Goal: Find specific page/section: Find specific page/section

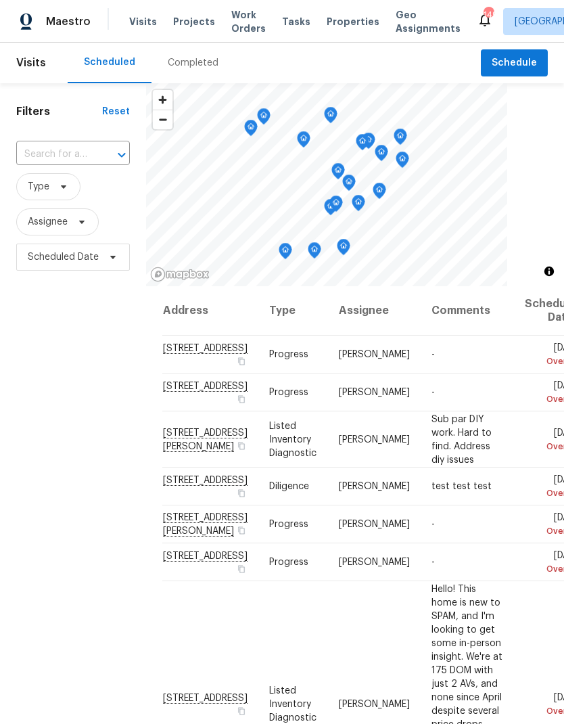
click at [239, 24] on span "Work Orders" at bounding box center [248, 21] width 34 height 27
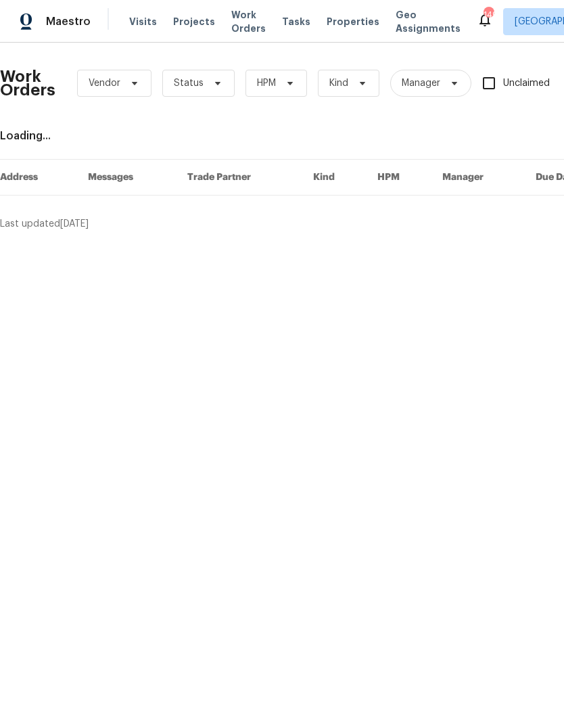
click at [182, 24] on span "Projects" at bounding box center [194, 22] width 42 height 14
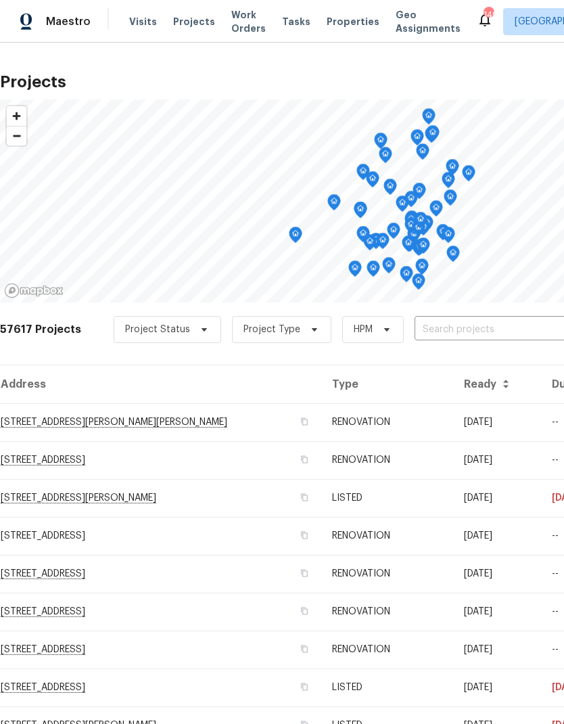
click at [327, 20] on span "Properties" at bounding box center [353, 22] width 53 height 14
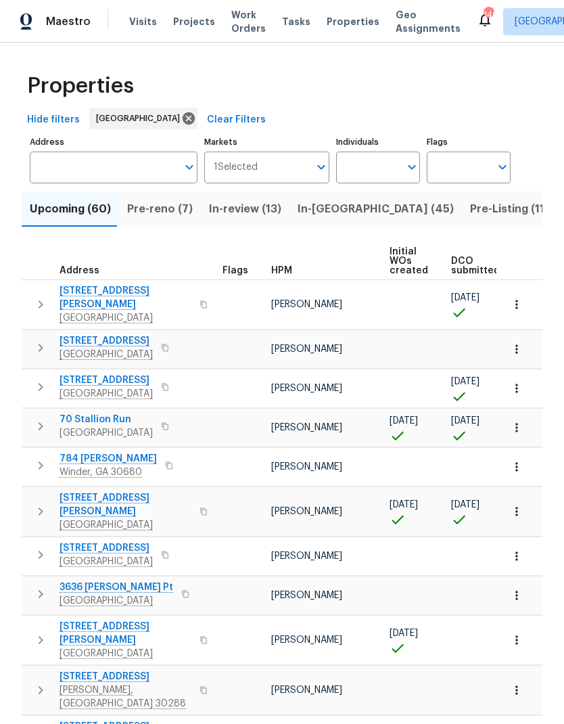
click at [375, 169] on input "Individuals" at bounding box center [368, 168] width 64 height 32
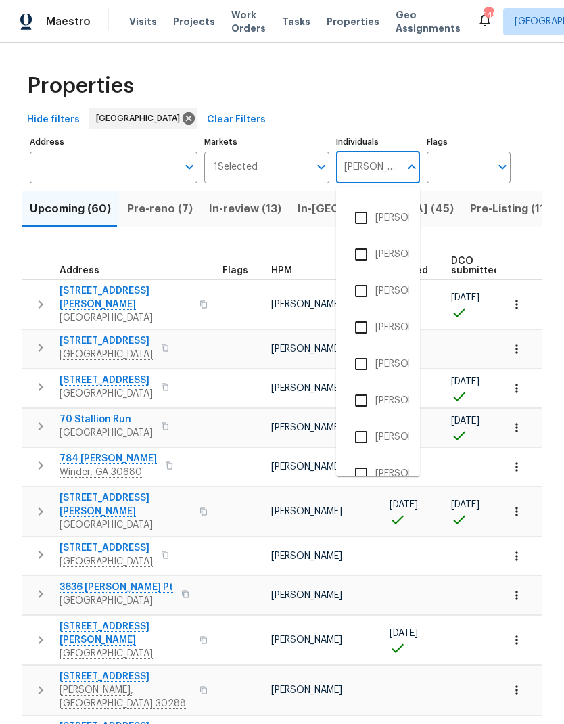
scroll to position [430, 0]
type input "Danie"
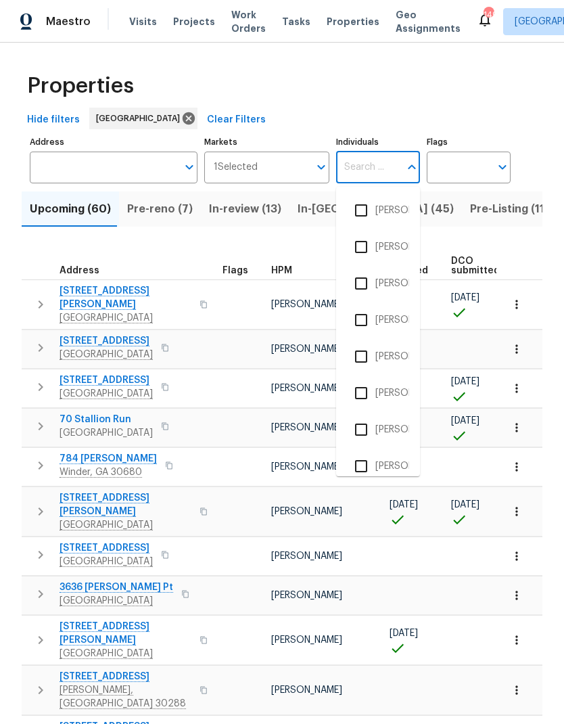
type input "[PERSON_NAME]"
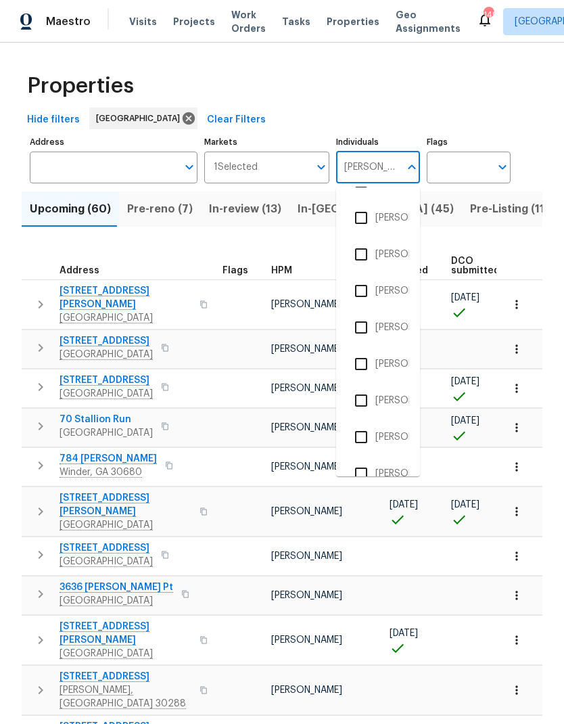
scroll to position [101, 0]
click at [362, 478] on input "checkbox" at bounding box center [361, 474] width 28 height 28
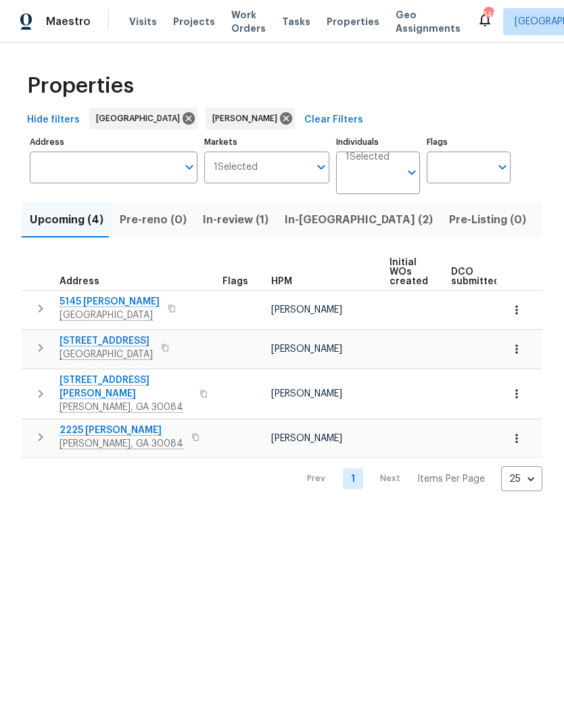
click at [303, 227] on span "In-[GEOGRAPHIC_DATA] (2)" at bounding box center [359, 219] width 148 height 19
